Goal: Transaction & Acquisition: Purchase product/service

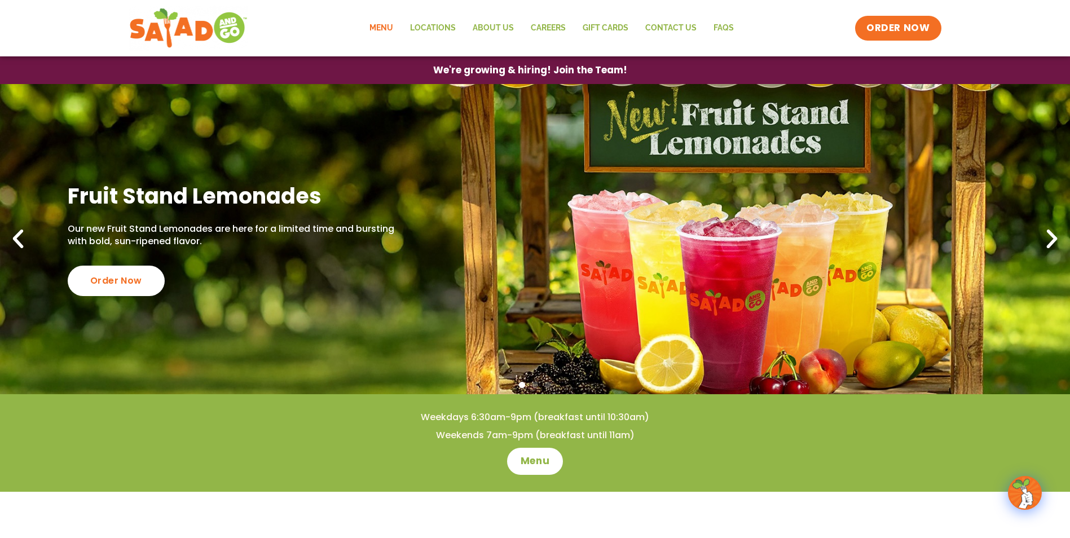
click at [377, 29] on link "Menu" at bounding box center [381, 28] width 41 height 26
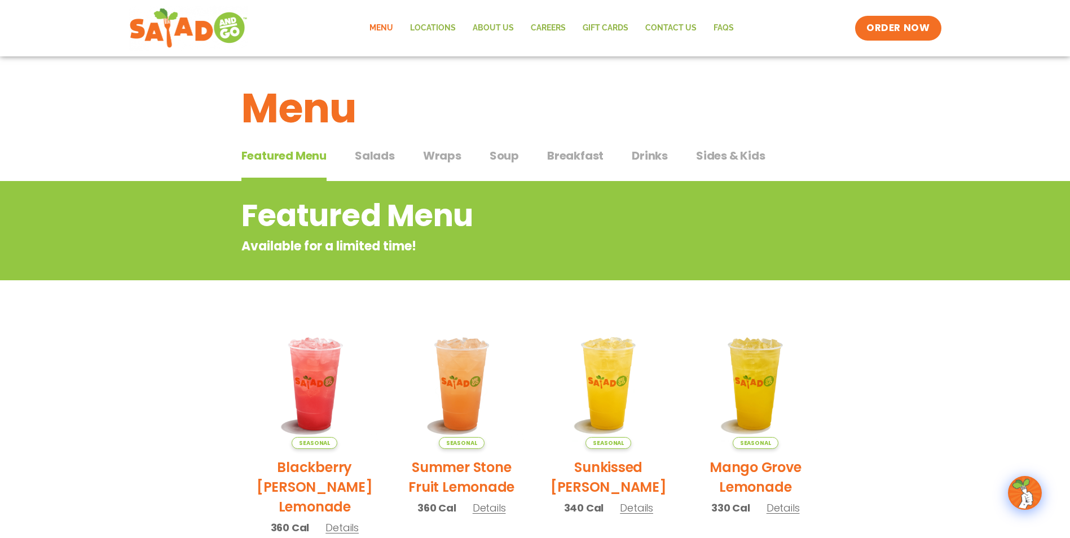
click at [379, 157] on span "Salads" at bounding box center [375, 155] width 40 height 17
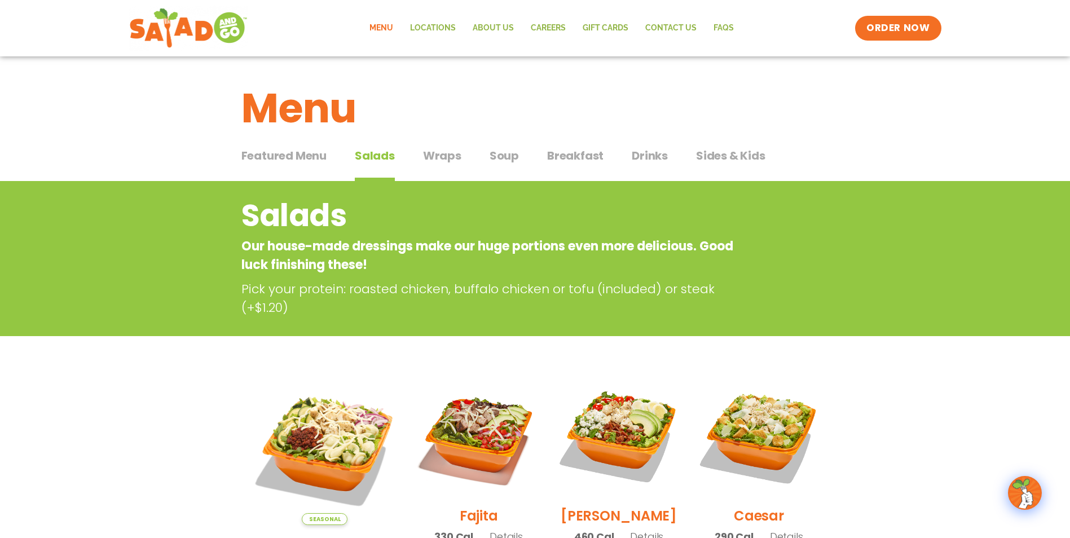
click at [442, 157] on span "Wraps" at bounding box center [442, 155] width 38 height 17
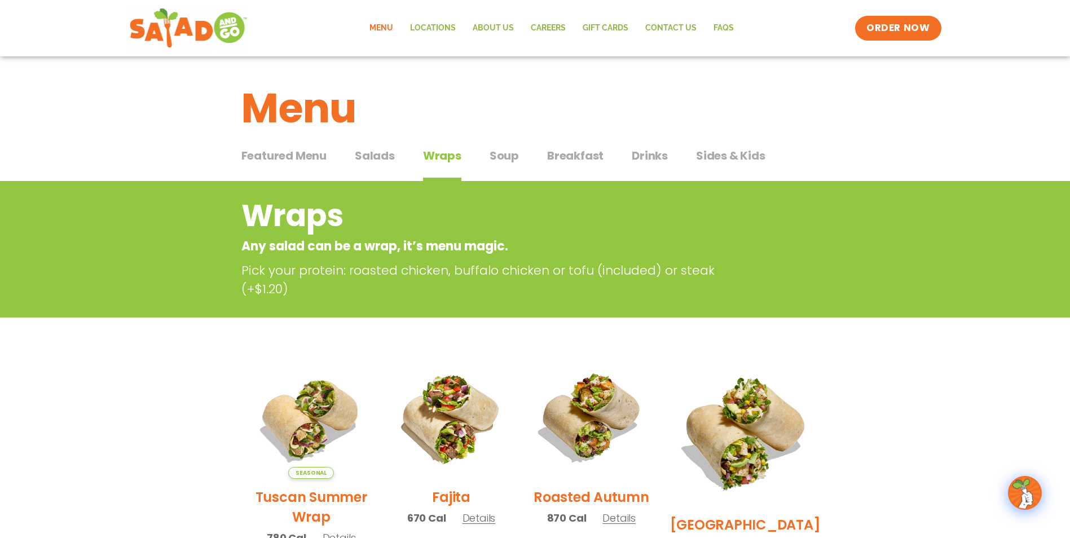
click at [504, 160] on span "Soup" at bounding box center [504, 155] width 29 height 17
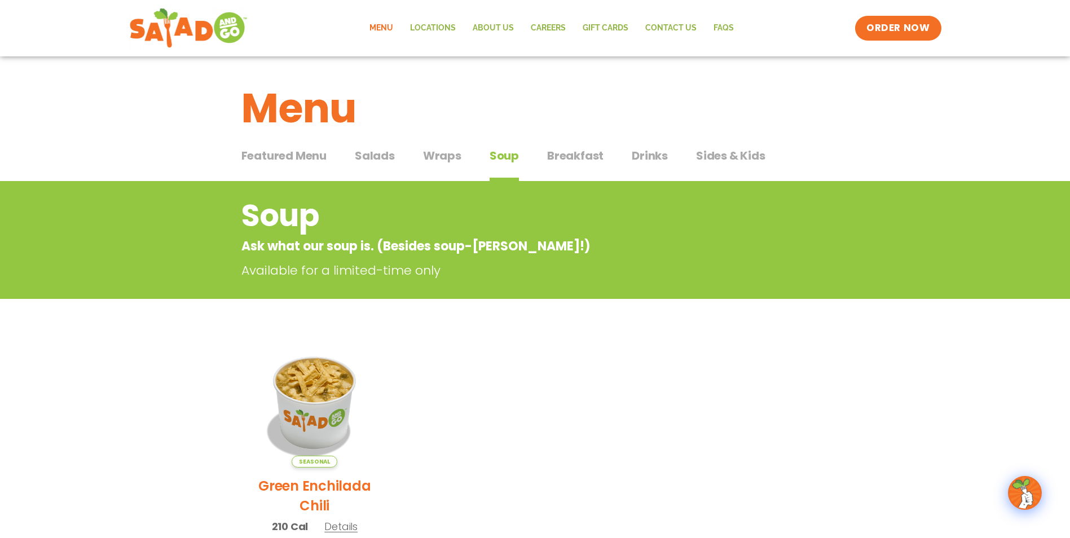
click at [569, 162] on span "Breakfast" at bounding box center [575, 155] width 56 height 17
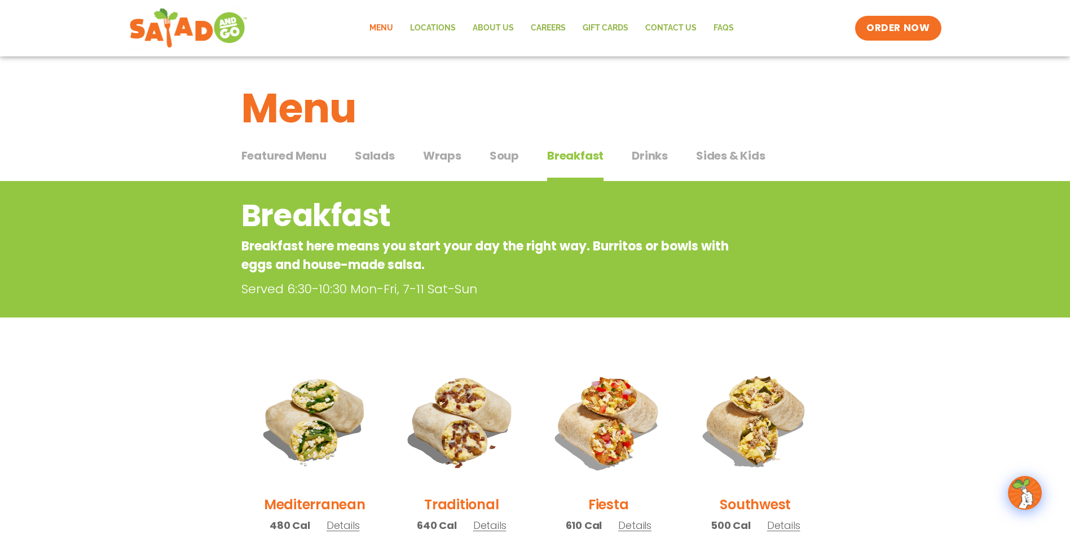
click at [641, 159] on span "Drinks" at bounding box center [650, 155] width 36 height 17
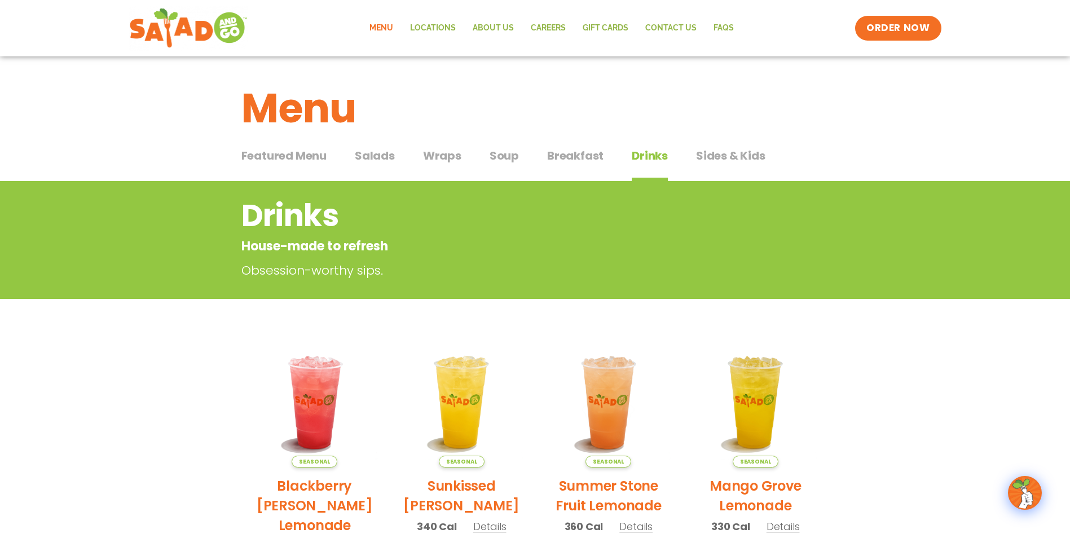
click at [732, 155] on span "Sides & Kids" at bounding box center [730, 155] width 69 height 17
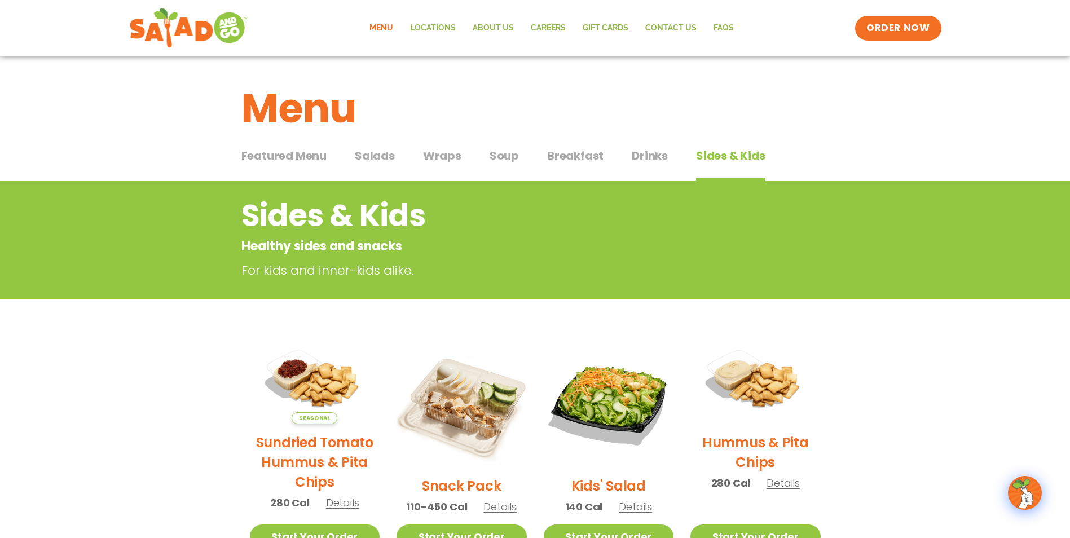
click at [427, 158] on span "Wraps" at bounding box center [442, 155] width 38 height 17
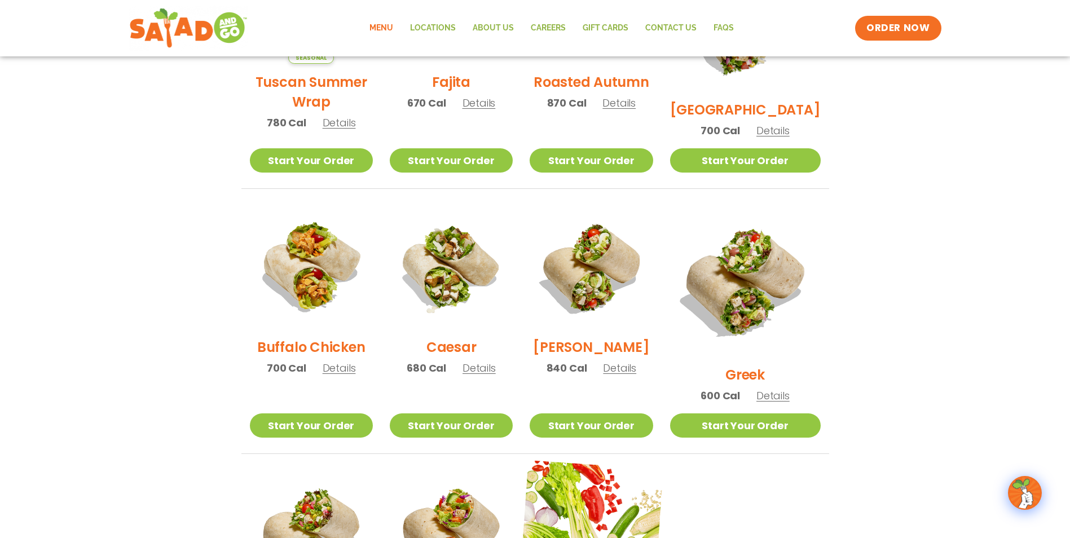
scroll to position [169, 0]
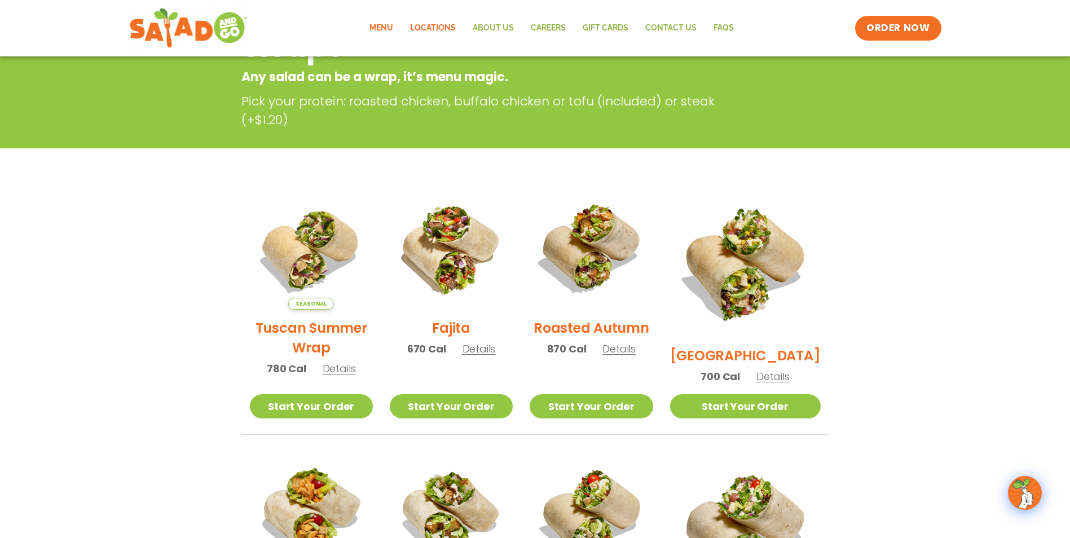
click at [417, 31] on link "Locations" at bounding box center [433, 28] width 63 height 26
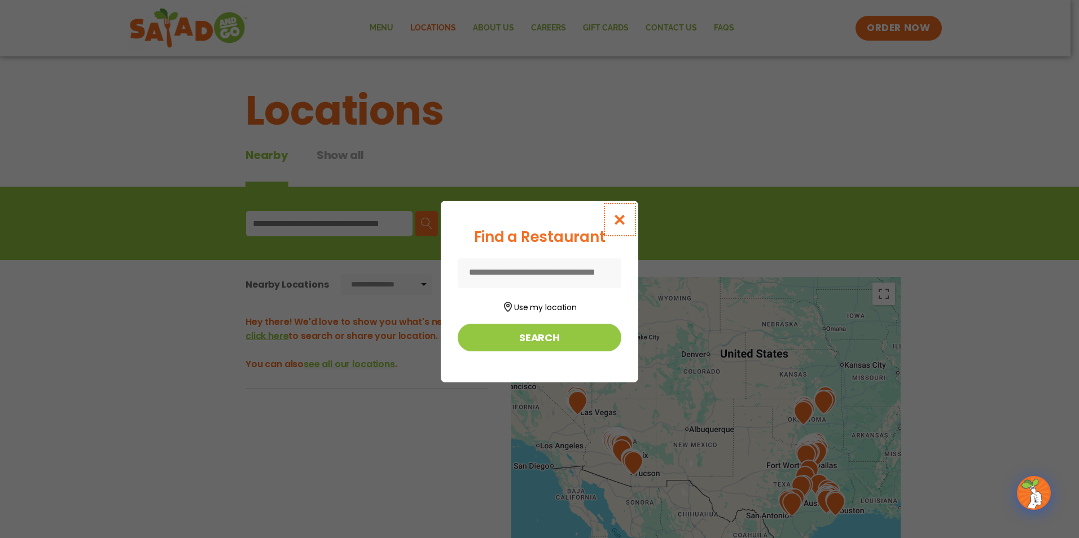
click at [622, 219] on icon "Close modal" at bounding box center [620, 220] width 14 height 12
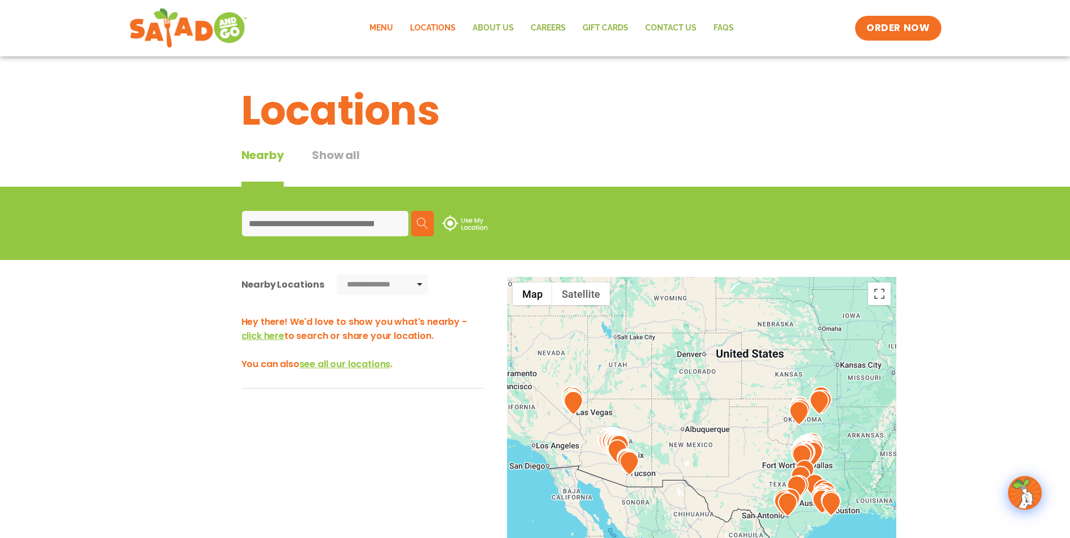
click at [393, 27] on link "Menu" at bounding box center [381, 28] width 41 height 26
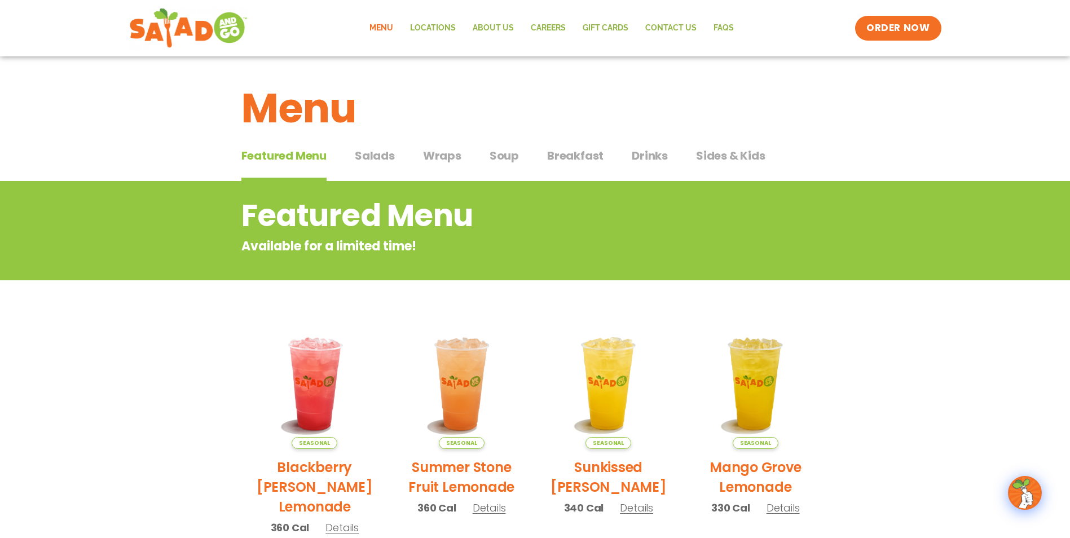
click at [375, 155] on span "Salads" at bounding box center [375, 155] width 40 height 17
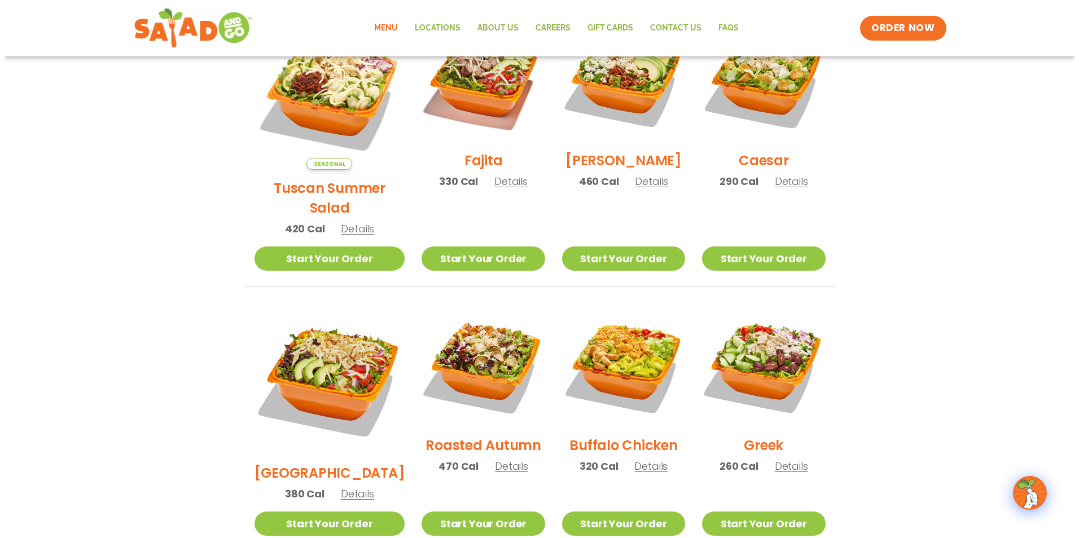
scroll to position [621, 0]
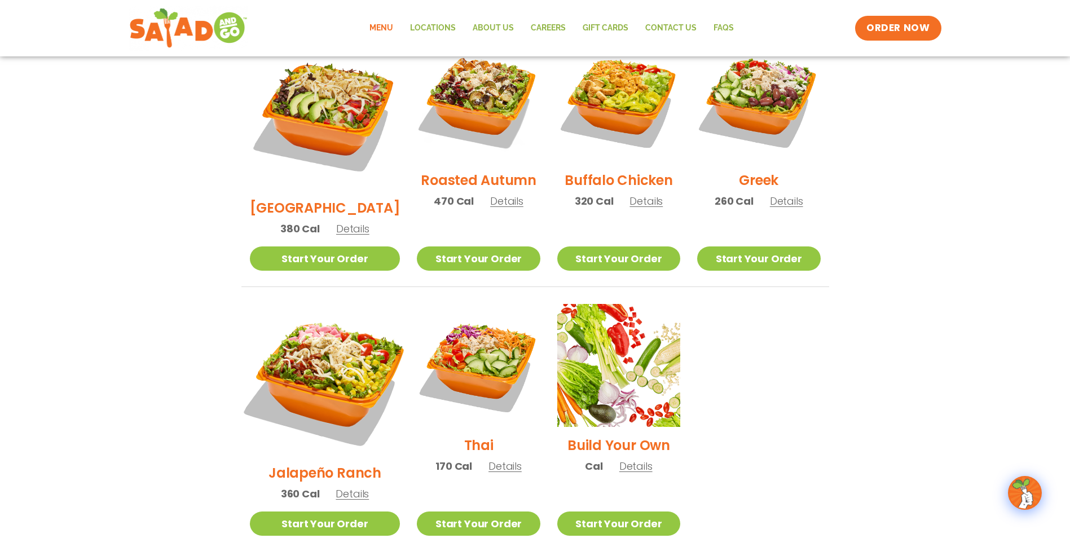
click at [331, 303] on img at bounding box center [324, 379] width 177 height 177
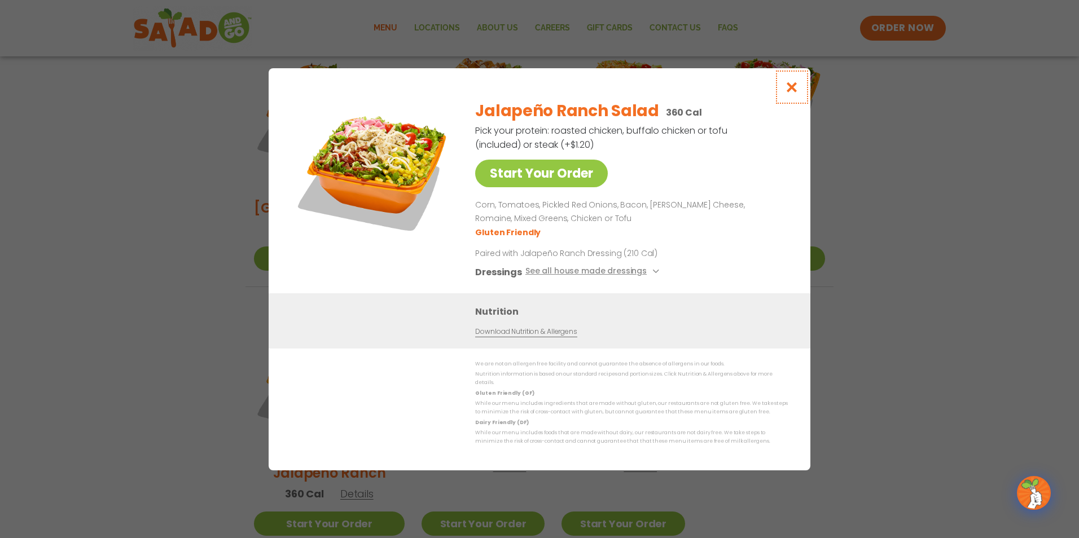
click at [790, 93] on icon "Close modal" at bounding box center [792, 87] width 14 height 12
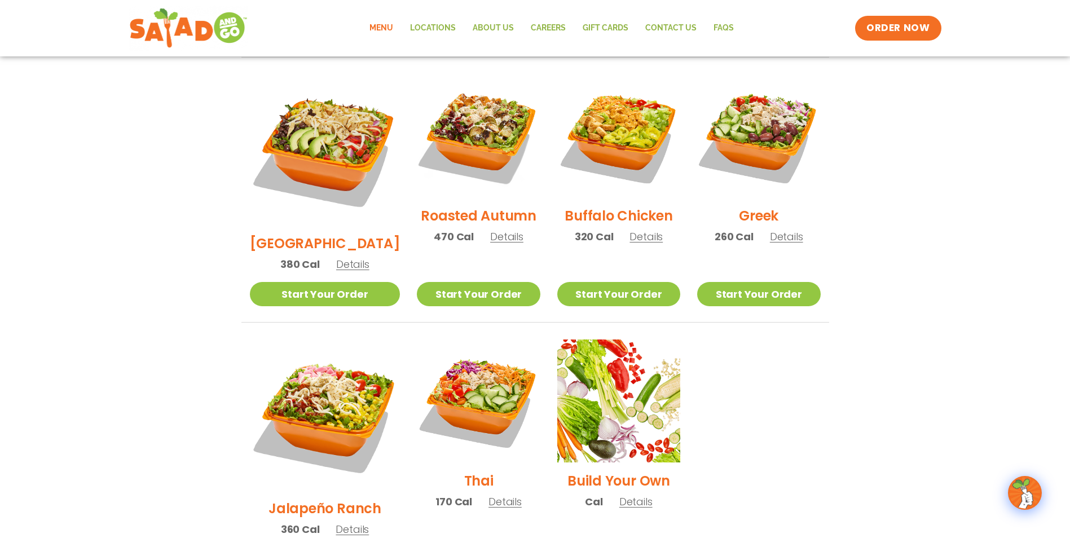
scroll to position [573, 0]
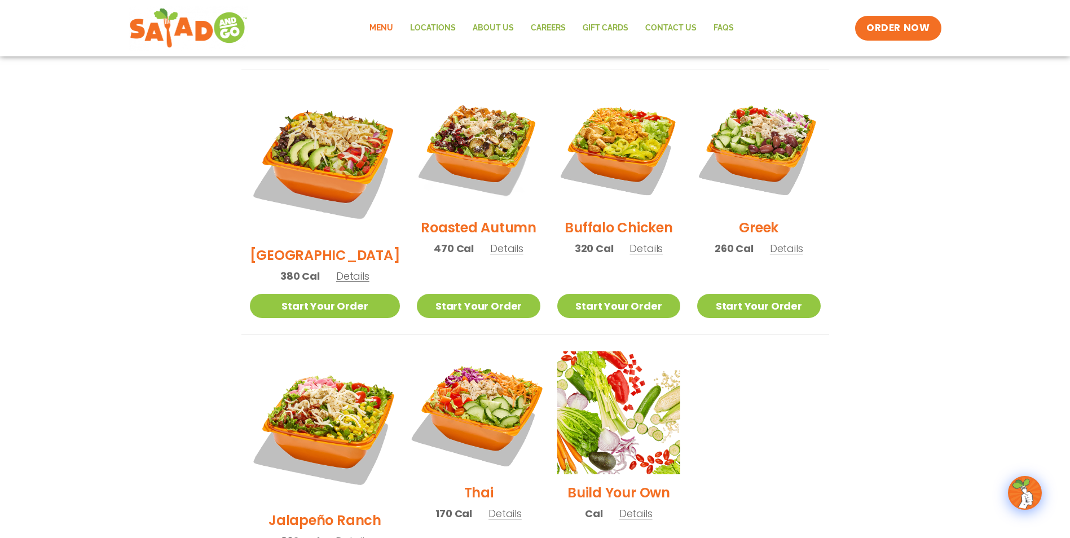
click at [468, 368] on img at bounding box center [478, 413] width 144 height 144
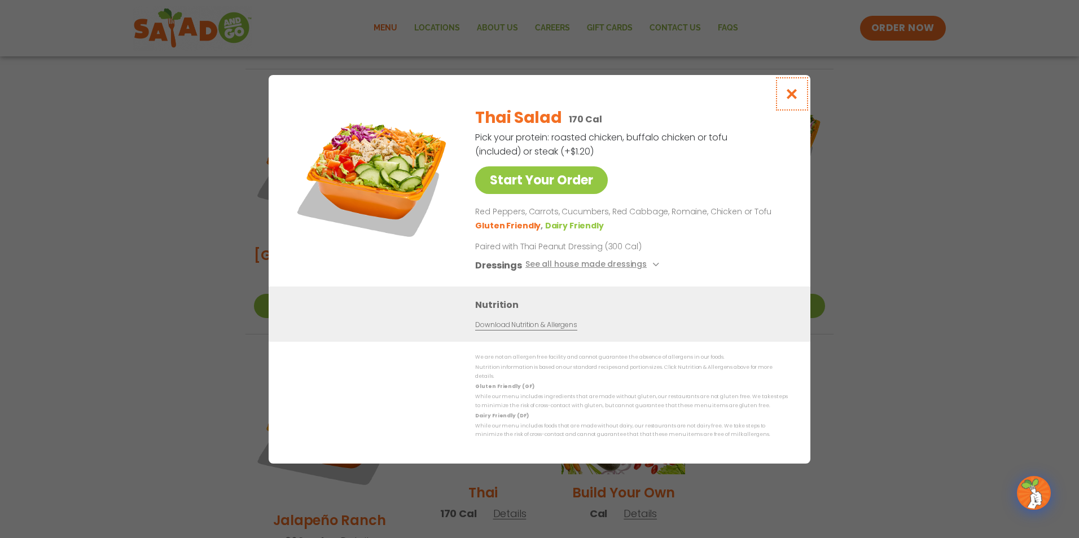
click at [791, 99] on icon "Close modal" at bounding box center [792, 94] width 14 height 12
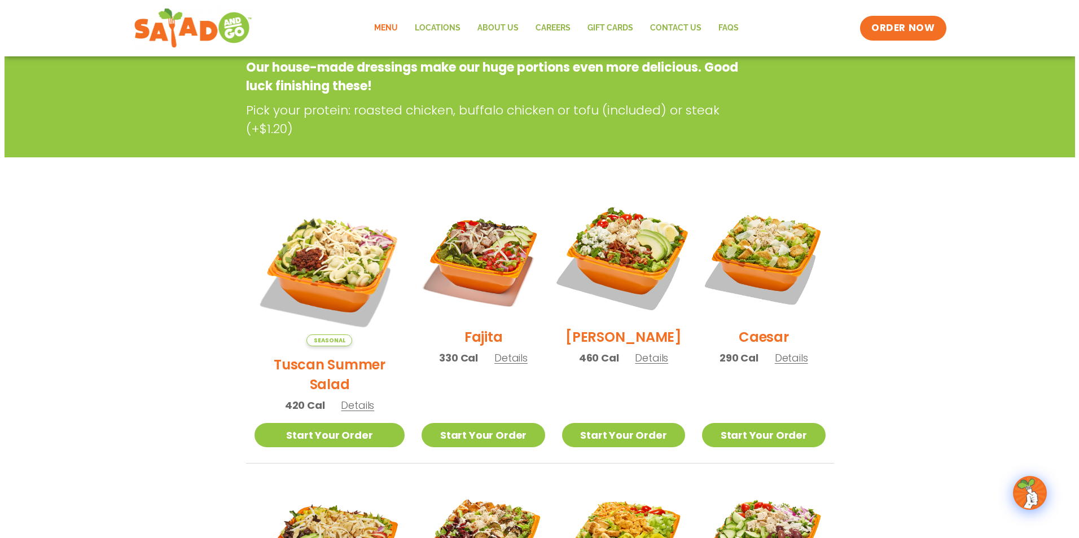
scroll to position [178, 0]
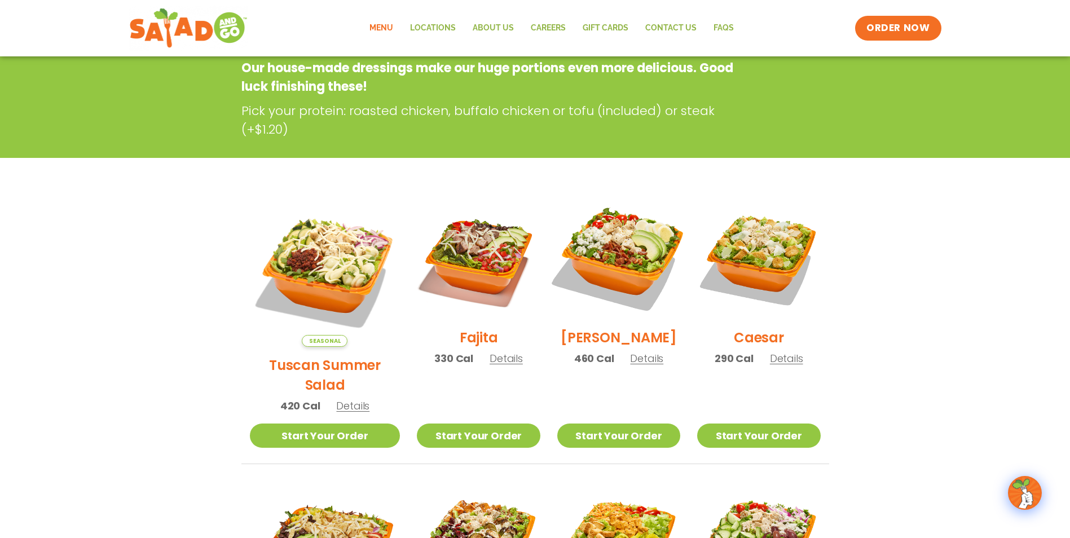
click at [622, 240] on img at bounding box center [619, 258] width 144 height 144
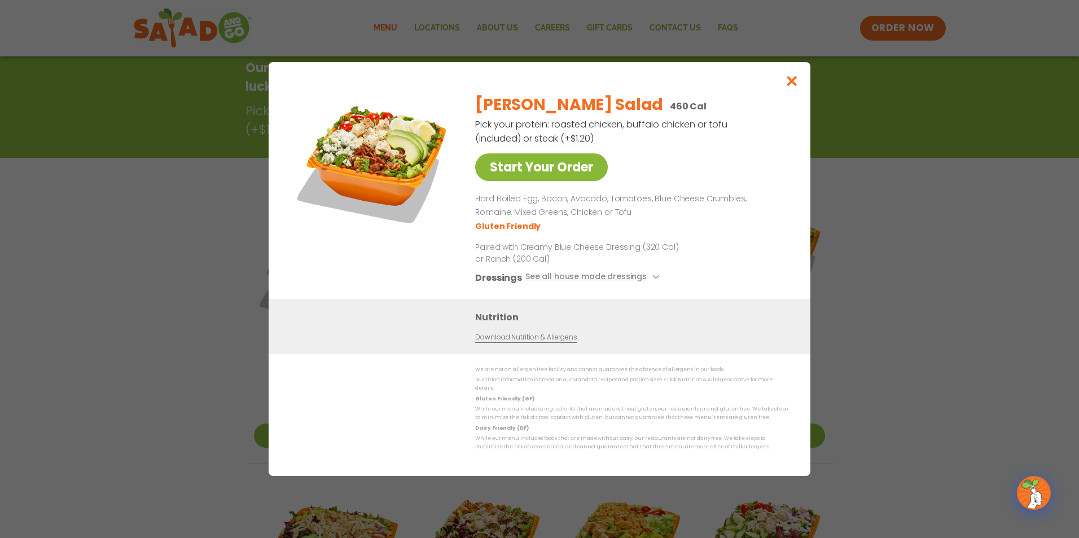
click at [534, 169] on link "Start Your Order" at bounding box center [541, 167] width 133 height 28
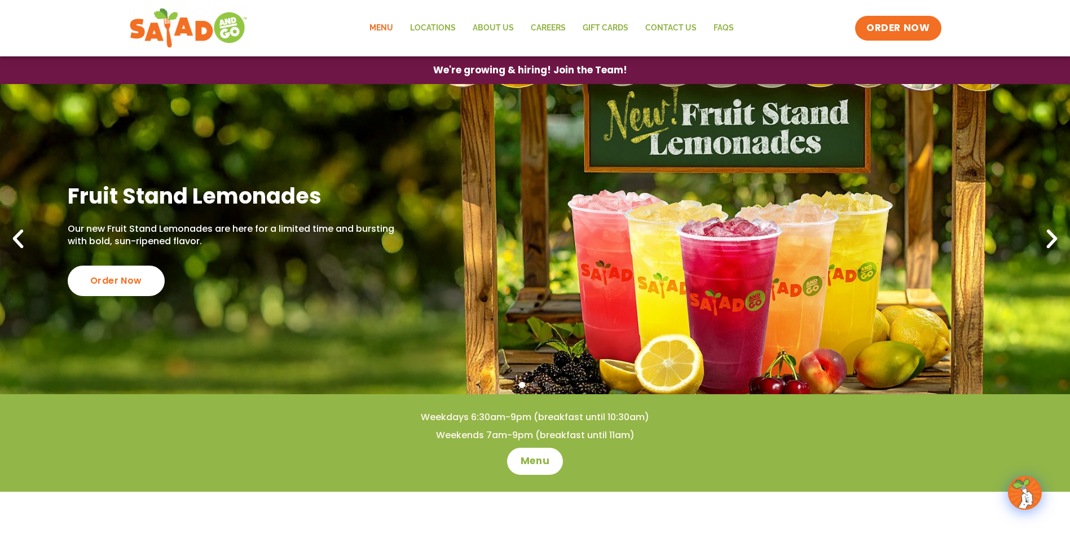
click at [369, 26] on link "Menu" at bounding box center [381, 28] width 41 height 26
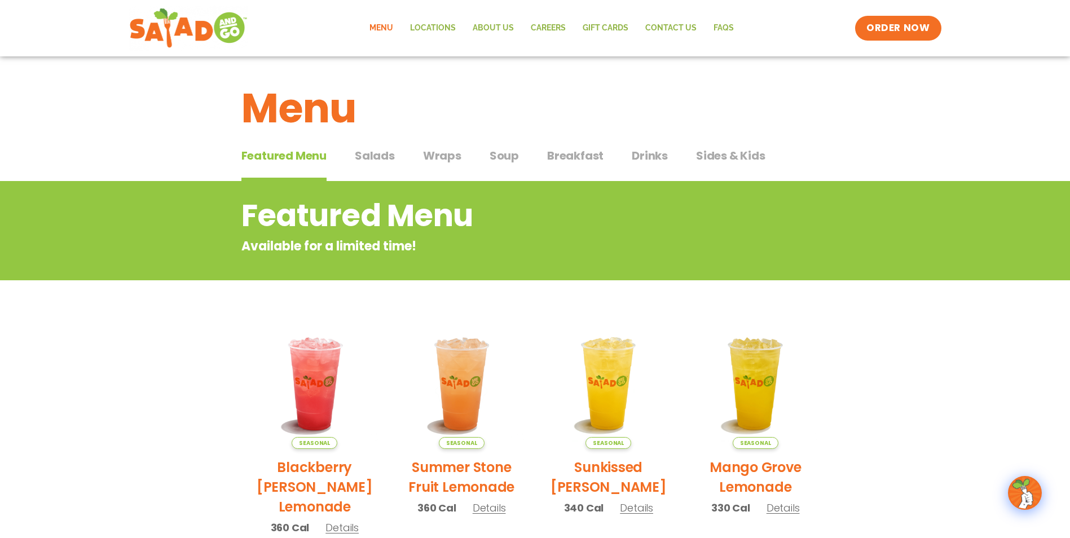
click at [366, 148] on span "Salads" at bounding box center [375, 155] width 40 height 17
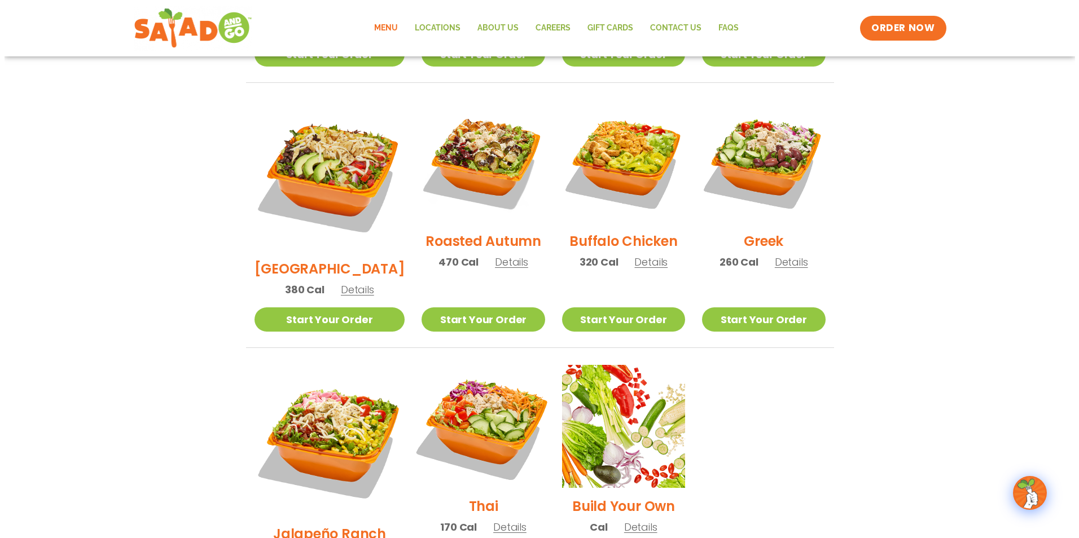
scroll to position [677, 0]
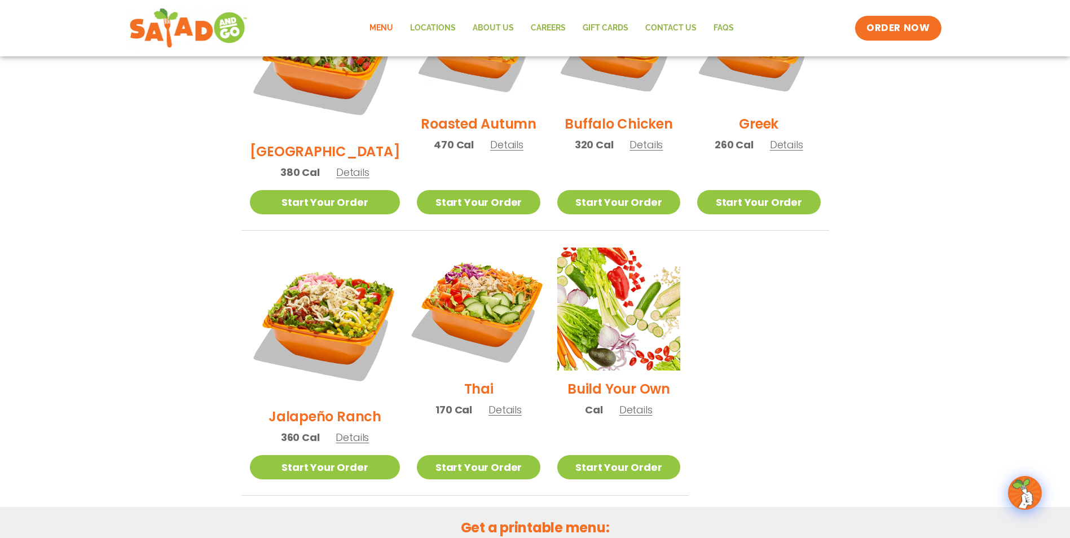
click at [460, 274] on img at bounding box center [478, 309] width 144 height 144
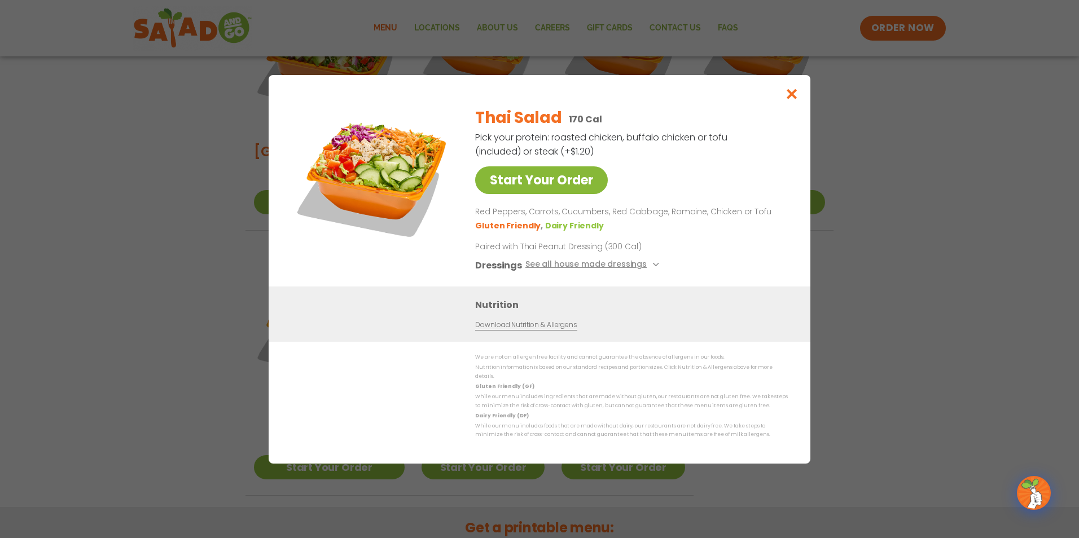
click at [573, 181] on link "Start Your Order" at bounding box center [541, 180] width 133 height 28
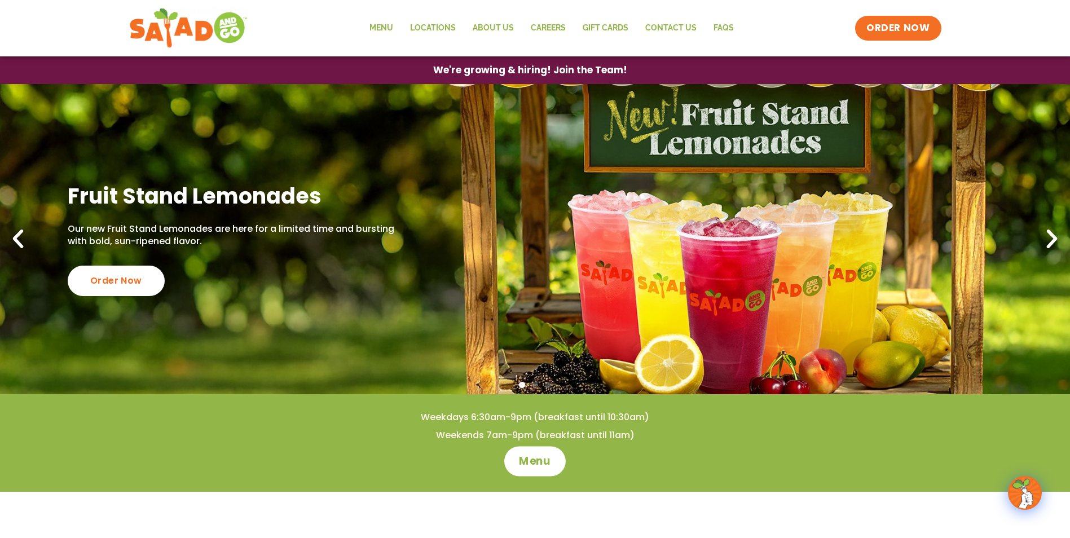
click at [530, 463] on span "Menu" at bounding box center [535, 461] width 32 height 15
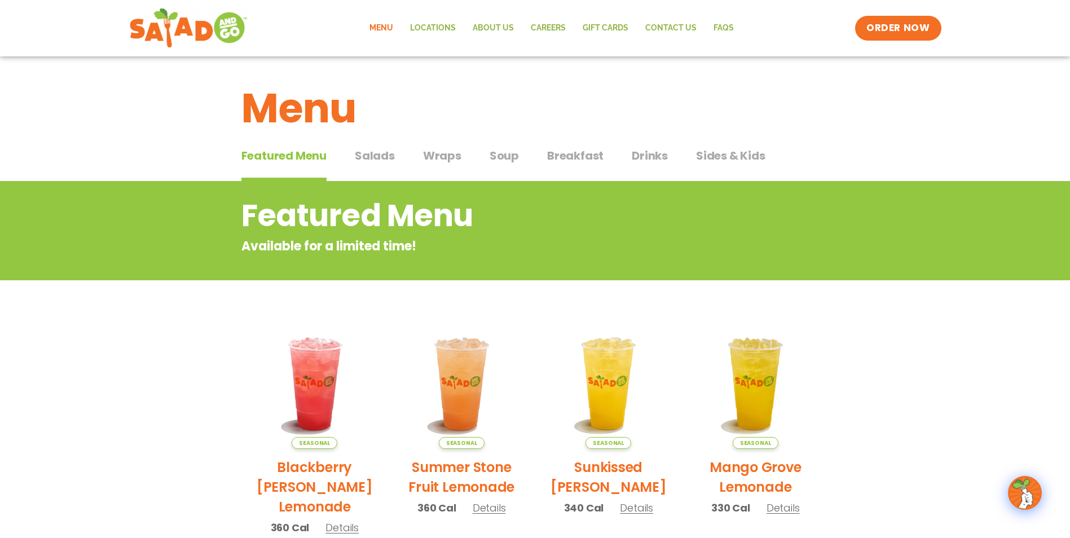
click at [723, 161] on span "Sides & Kids" at bounding box center [730, 155] width 69 height 17
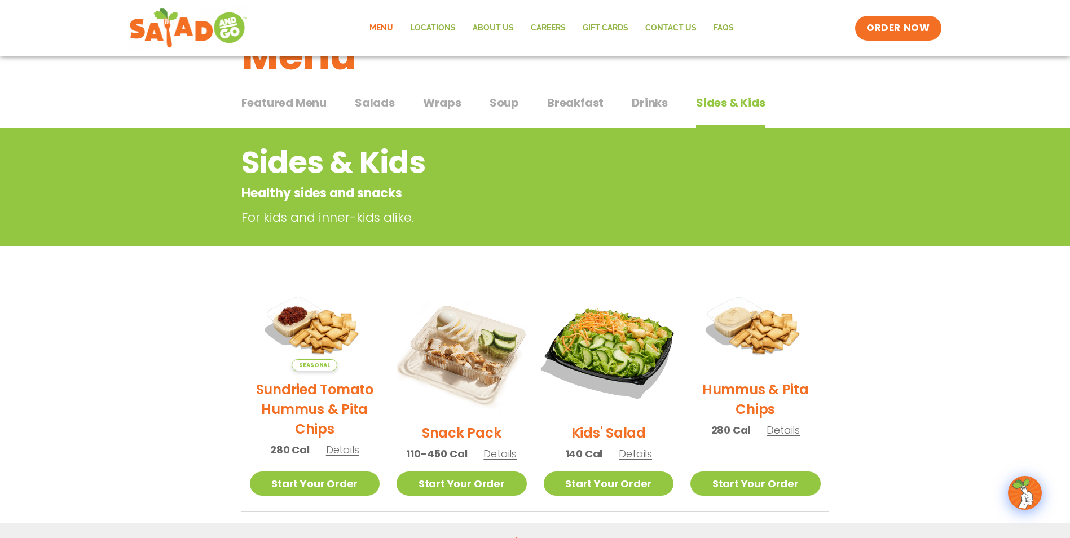
scroll to position [113, 0]
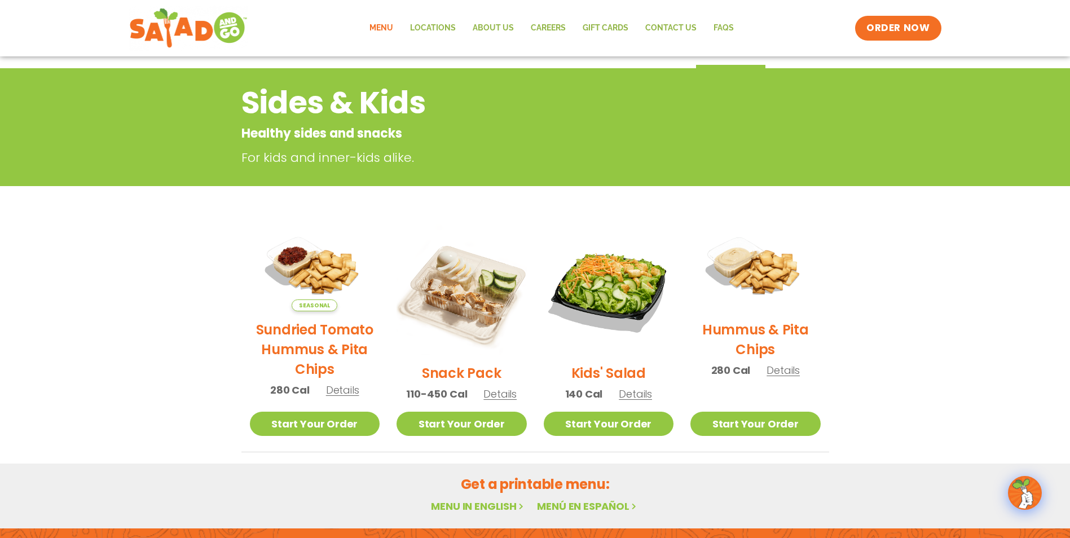
click at [383, 24] on link "Menu" at bounding box center [381, 28] width 41 height 26
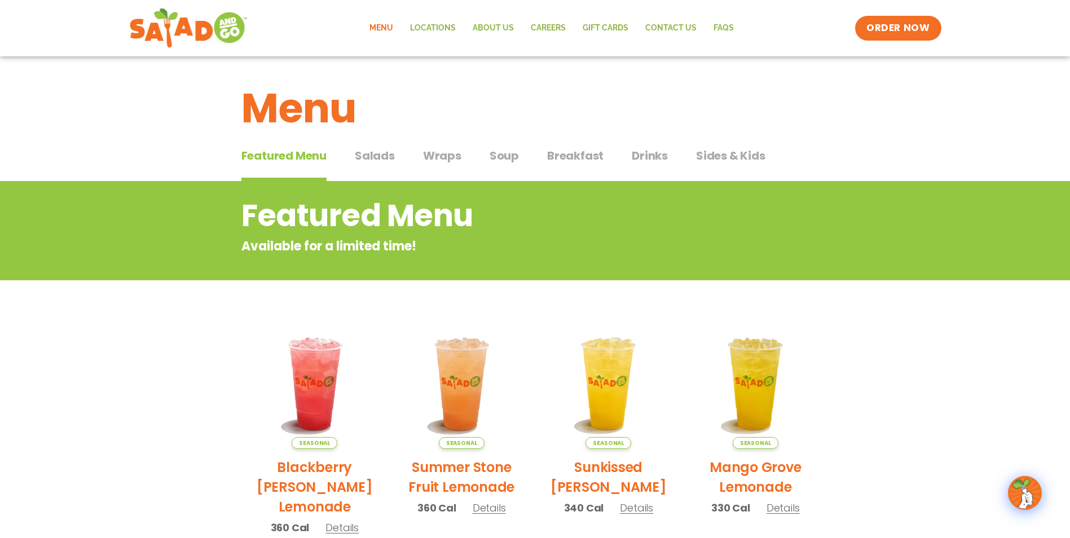
click at [364, 155] on span "Salads" at bounding box center [375, 155] width 40 height 17
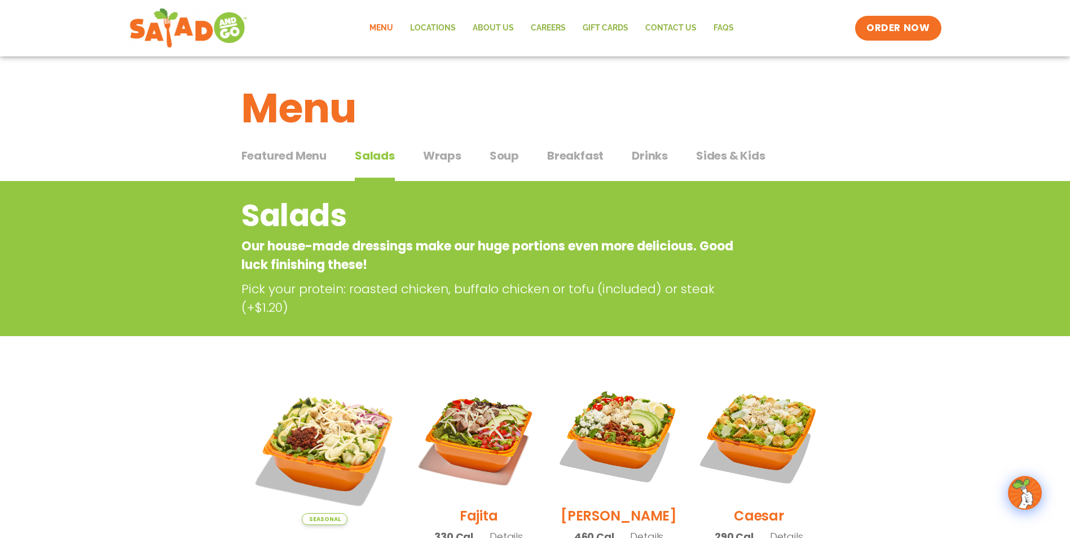
click at [506, 155] on span "Soup" at bounding box center [504, 155] width 29 height 17
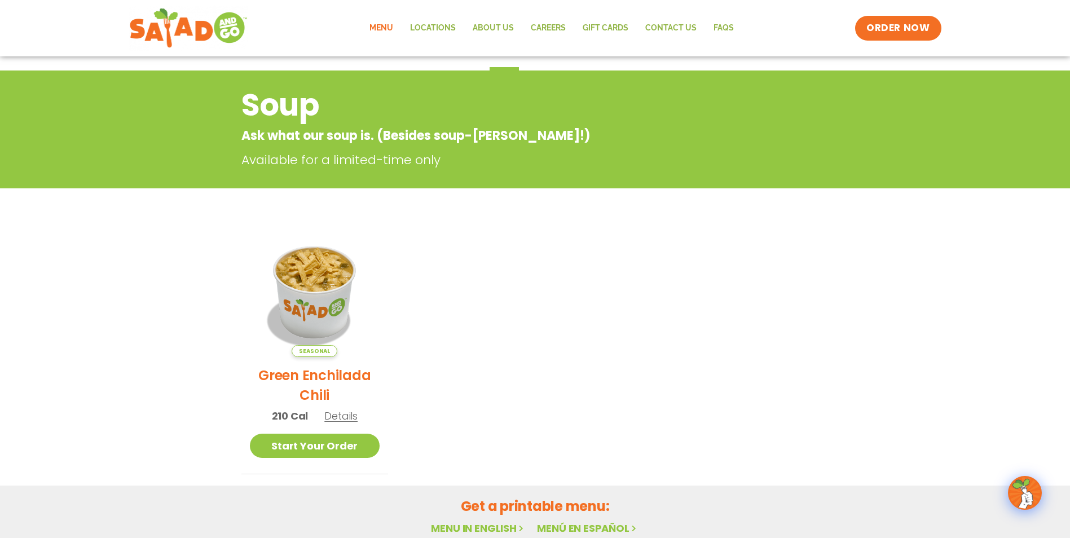
scroll to position [113, 0]
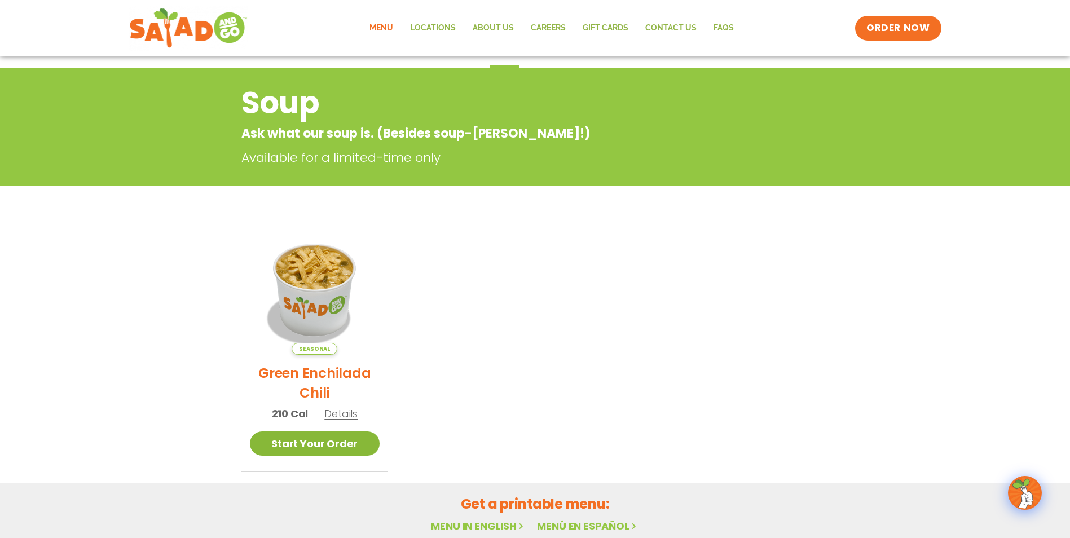
click at [329, 451] on link "Start Your Order" at bounding box center [315, 444] width 130 height 24
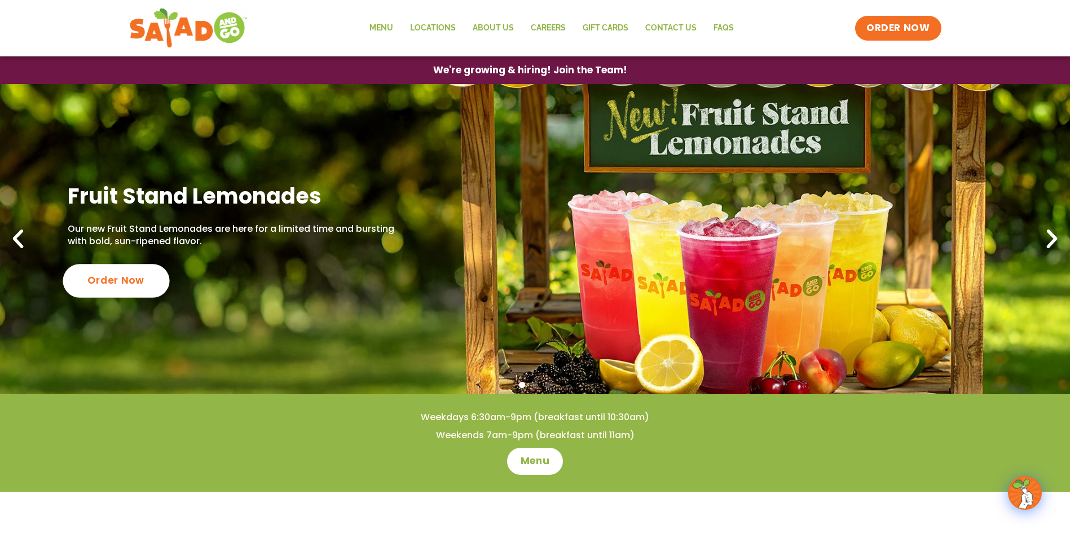
click at [117, 288] on div "Order Now" at bounding box center [116, 280] width 107 height 33
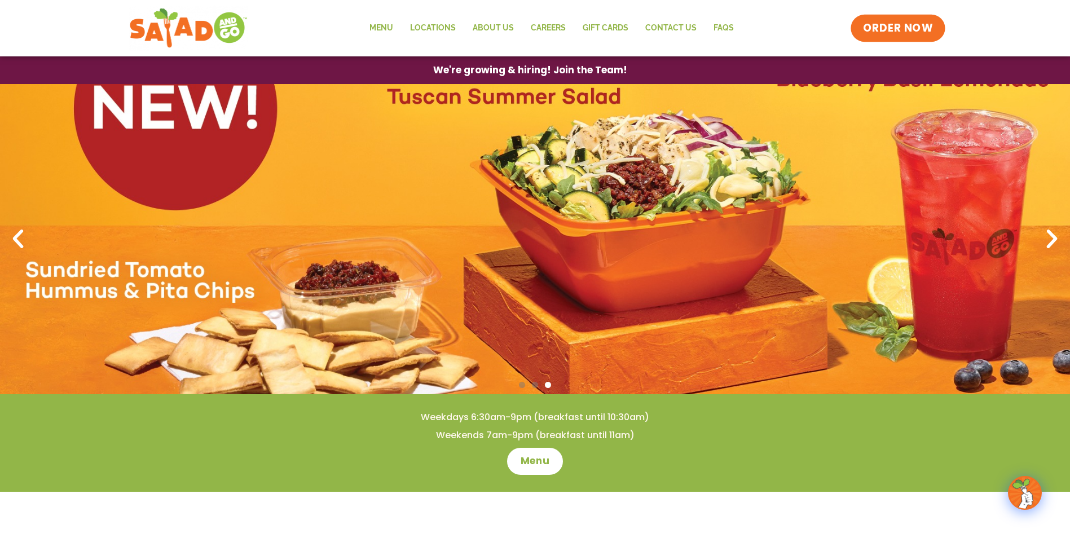
click at [878, 28] on span "ORDER NOW" at bounding box center [898, 28] width 70 height 15
